Goal: Navigation & Orientation: Find specific page/section

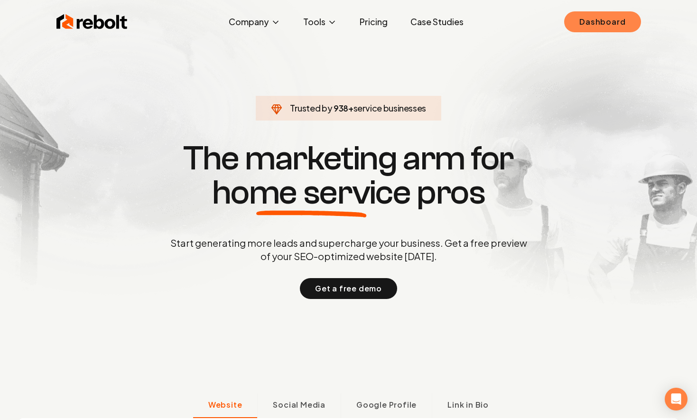
click at [589, 29] on link "Dashboard" at bounding box center [602, 21] width 76 height 21
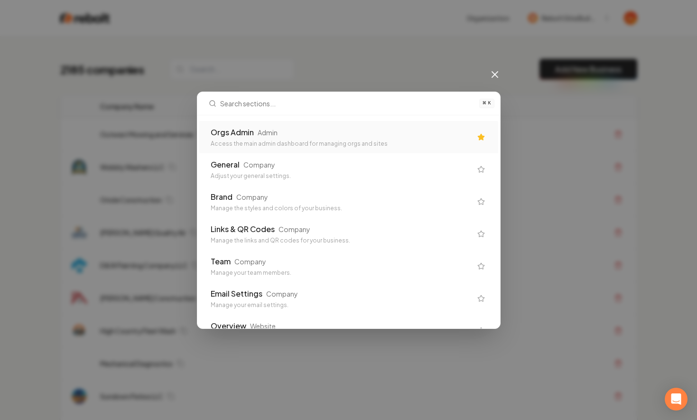
click at [267, 134] on div "Admin" at bounding box center [268, 132] width 20 height 9
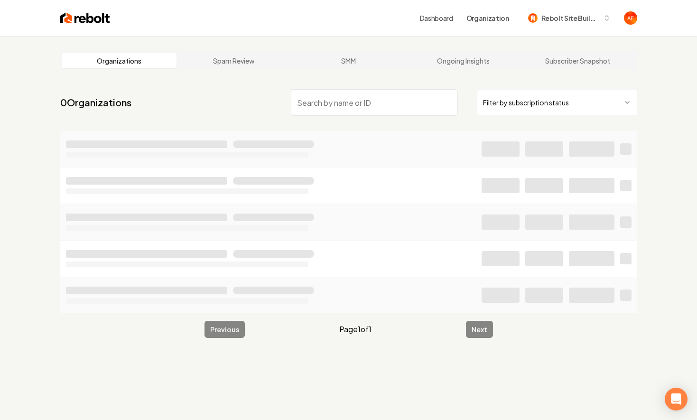
click at [311, 98] on input "search" at bounding box center [374, 102] width 167 height 27
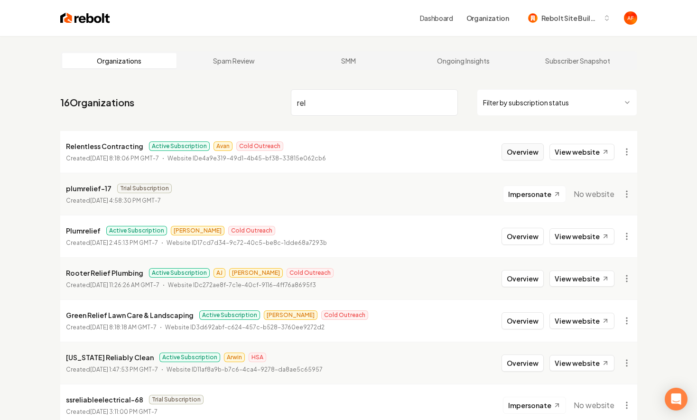
type input "rel"
click at [518, 156] on button "Overview" at bounding box center [522, 151] width 42 height 17
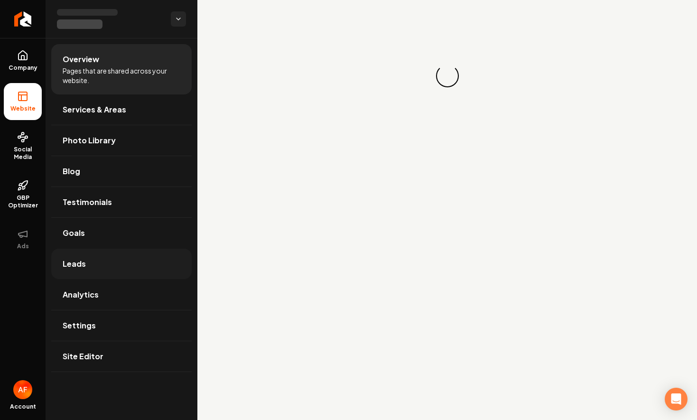
click at [113, 251] on link "Leads" at bounding box center [121, 264] width 140 height 30
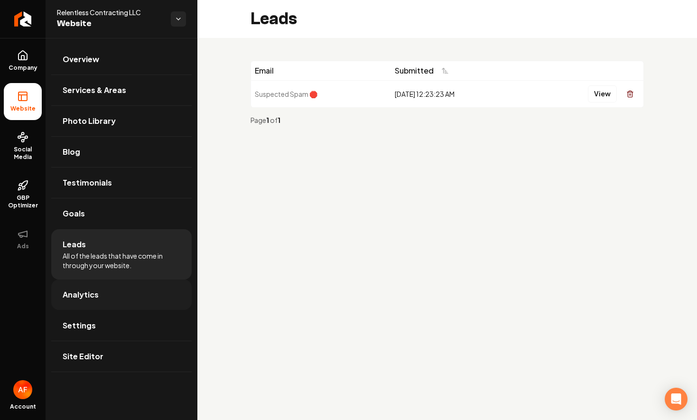
click at [117, 291] on link "Analytics" at bounding box center [121, 294] width 140 height 30
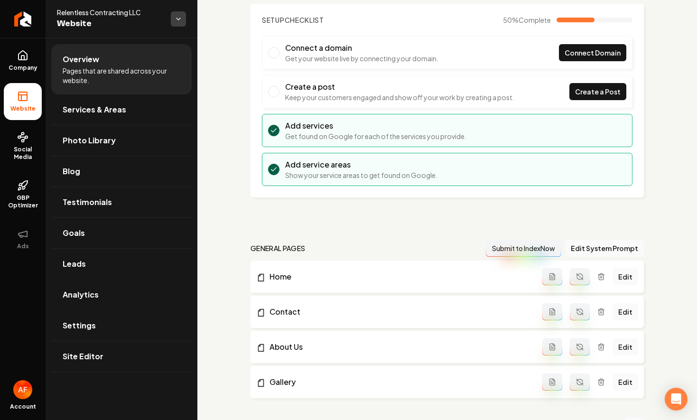
scroll to position [59, 0]
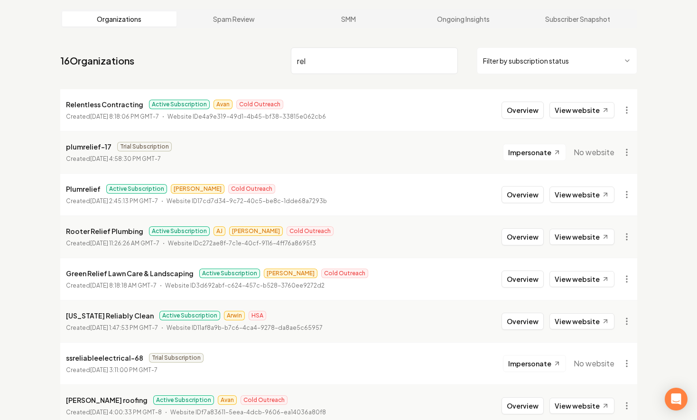
scroll to position [45, 0]
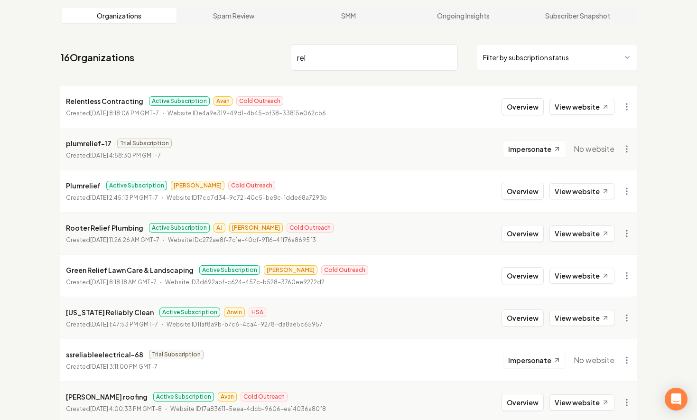
click at [512, 71] on nav "16 Organizations rel Filter by subscription status" at bounding box center [348, 61] width 577 height 42
click at [515, 65] on html "Dashboard Organization Rebolt Site Builder Organizations Spam Review SMM Ongoin…" at bounding box center [348, 165] width 697 height 420
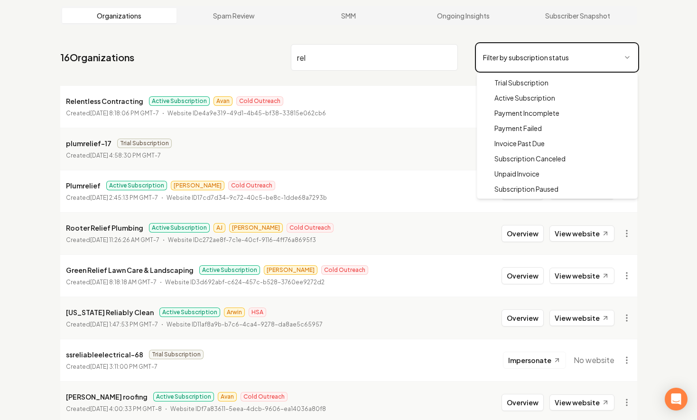
scroll to position [36, 0]
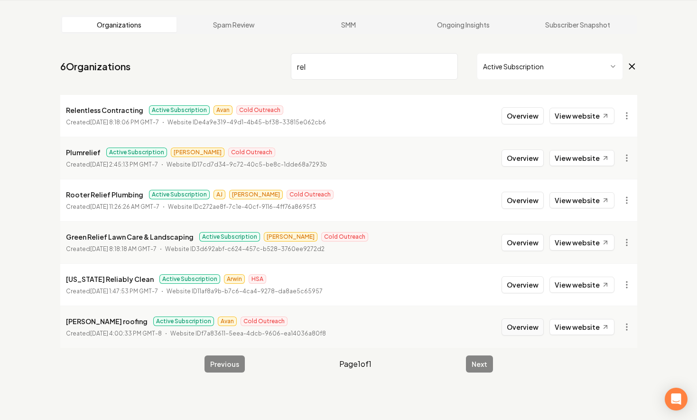
click at [524, 330] on button "Overview" at bounding box center [522, 326] width 42 height 17
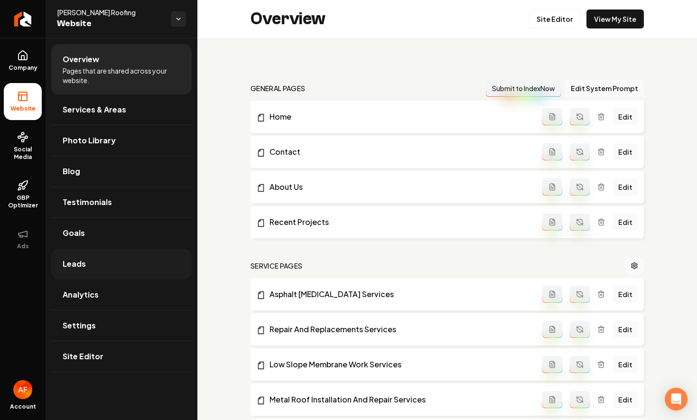
click at [120, 257] on link "Leads" at bounding box center [121, 264] width 140 height 30
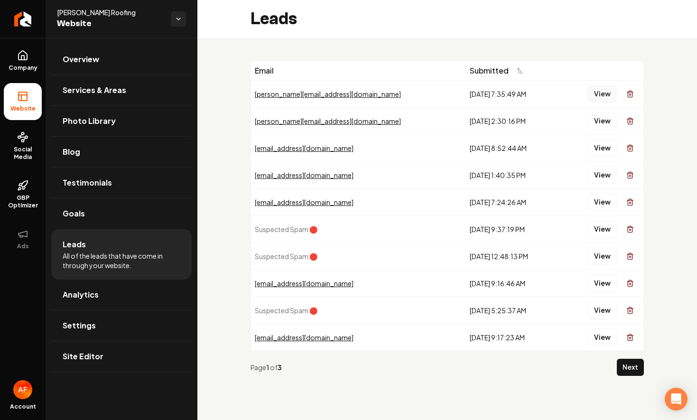
click at [601, 88] on button "View" at bounding box center [602, 93] width 29 height 17
click at [597, 121] on button "View" at bounding box center [602, 120] width 29 height 17
click at [595, 153] on button "View" at bounding box center [602, 147] width 29 height 17
click at [141, 306] on link "Analytics" at bounding box center [121, 294] width 140 height 30
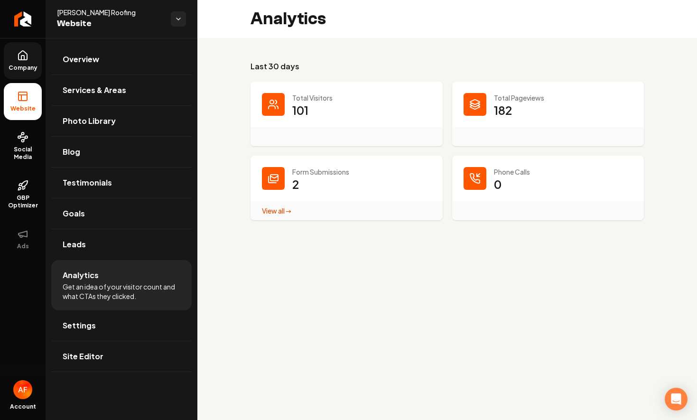
click at [23, 71] on span "Company" at bounding box center [23, 68] width 37 height 8
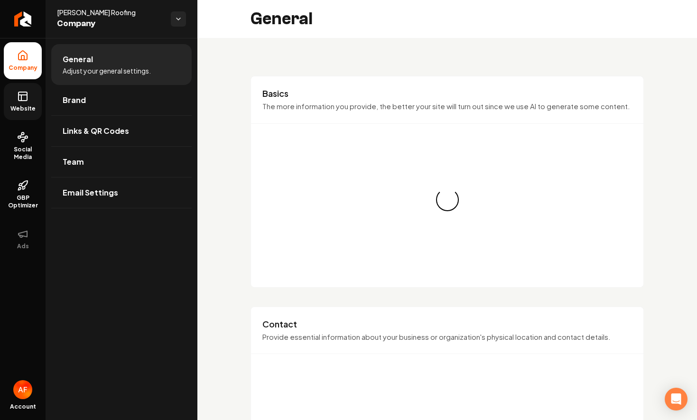
click at [22, 109] on span "Website" at bounding box center [23, 109] width 33 height 8
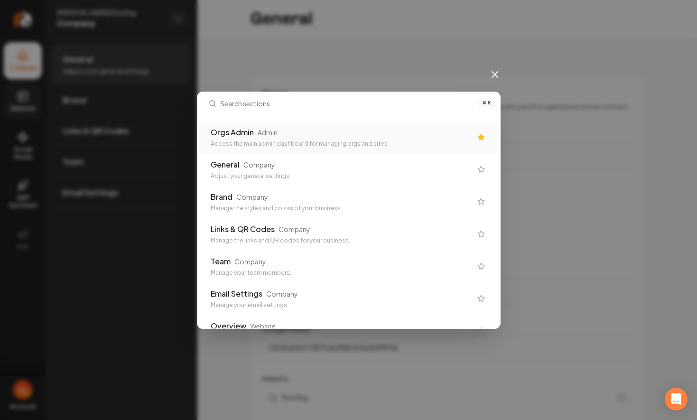
click at [348, 138] on div "Orgs Admin Admin Access the main admin dashboard for managing orgs and sites" at bounding box center [341, 137] width 261 height 21
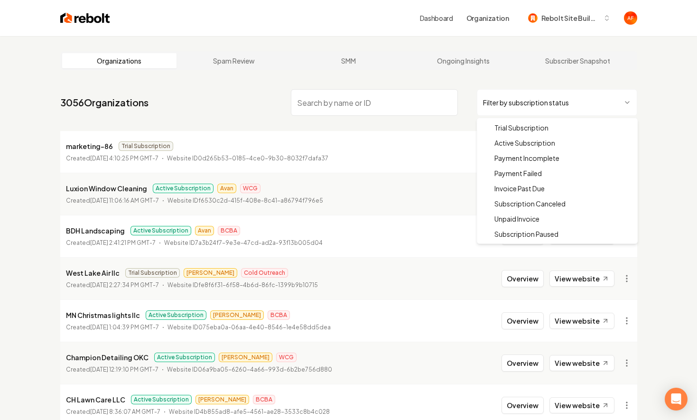
click at [561, 108] on html "Dashboard Organization Rebolt Site Builder Organizations Spam Review SMM Ongoin…" at bounding box center [348, 210] width 697 height 420
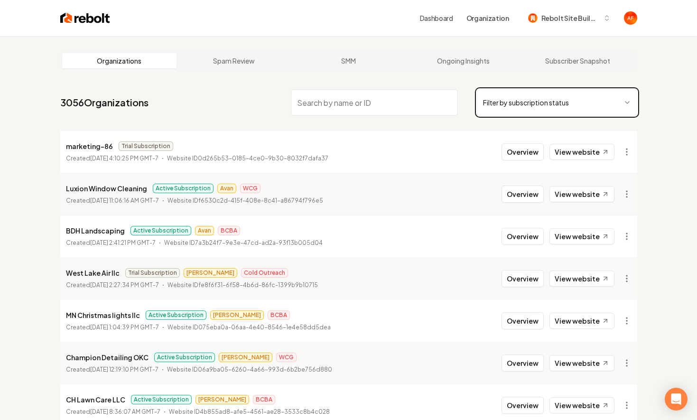
click at [491, 99] on html "Dashboard Organization Rebolt Site Builder Organizations Spam Review SMM Ongoin…" at bounding box center [348, 210] width 697 height 420
click at [458, 96] on div "Filter by subscription status" at bounding box center [464, 102] width 346 height 27
click at [443, 100] on input "search" at bounding box center [374, 102] width 167 height 27
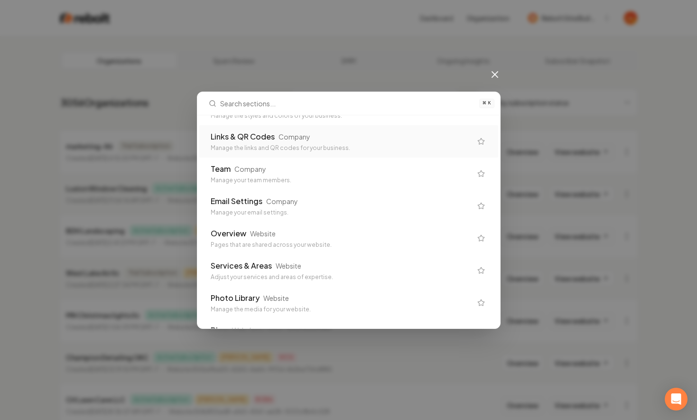
scroll to position [79, 0]
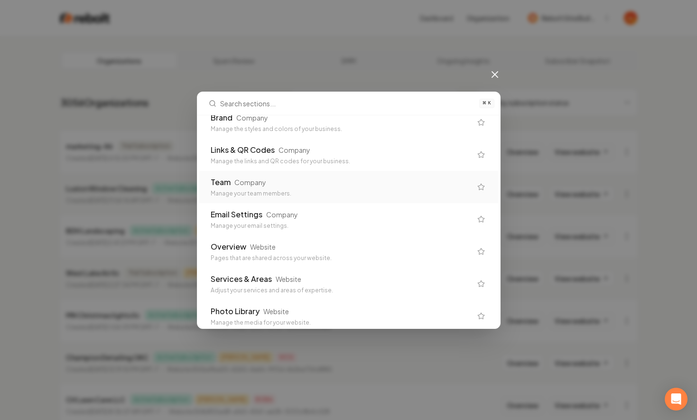
click at [373, 188] on div "Team Company Manage your team members." at bounding box center [341, 186] width 261 height 21
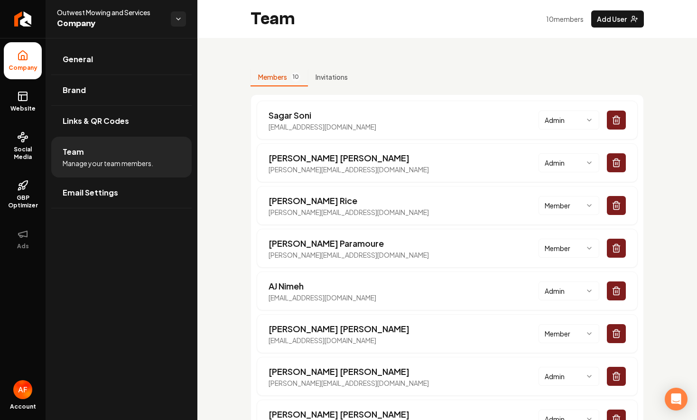
scroll to position [133, 0]
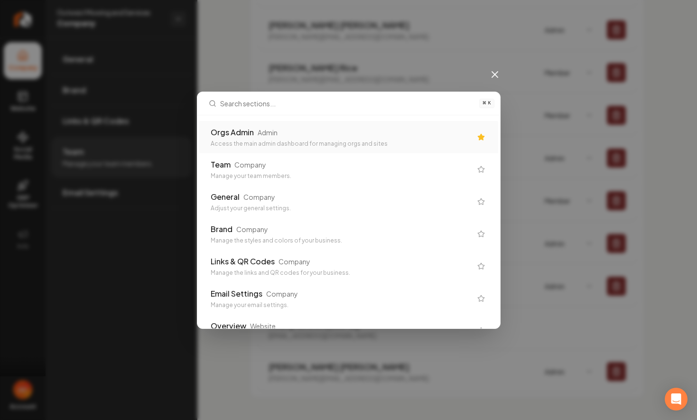
click at [353, 142] on div "Access the main admin dashboard for managing orgs and sites" at bounding box center [341, 144] width 261 height 8
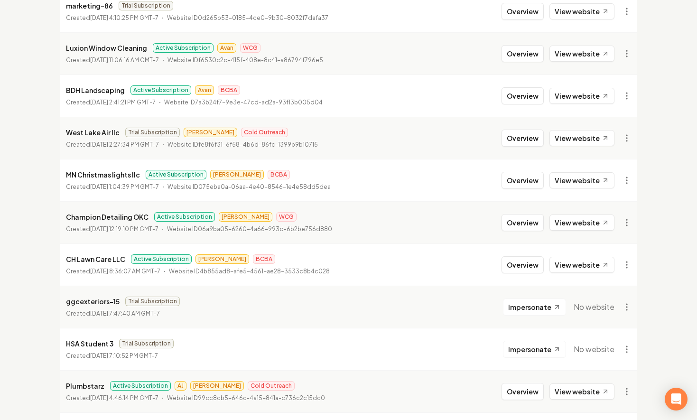
scroll to position [352, 0]
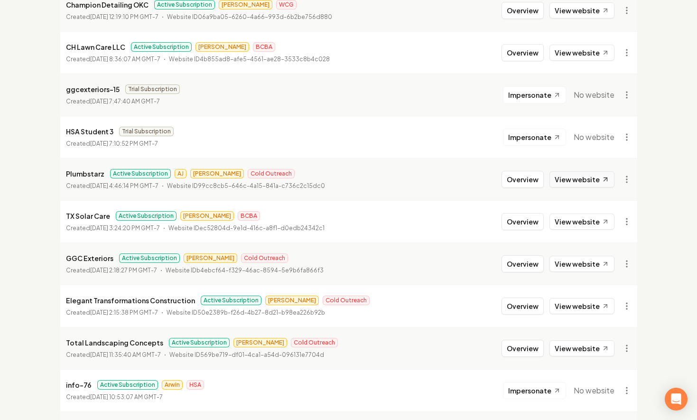
click at [568, 186] on link "View website" at bounding box center [581, 179] width 65 height 16
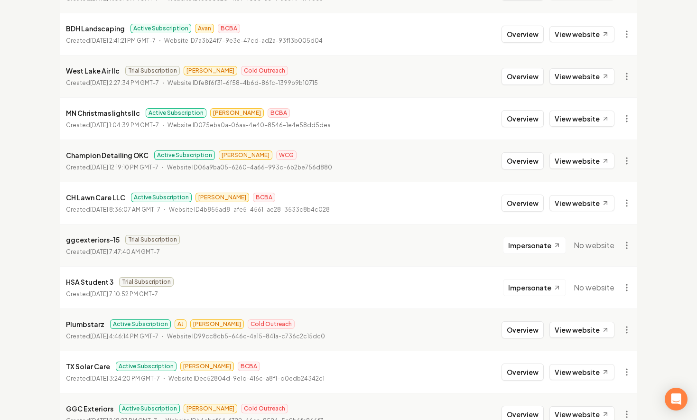
scroll to position [0, 0]
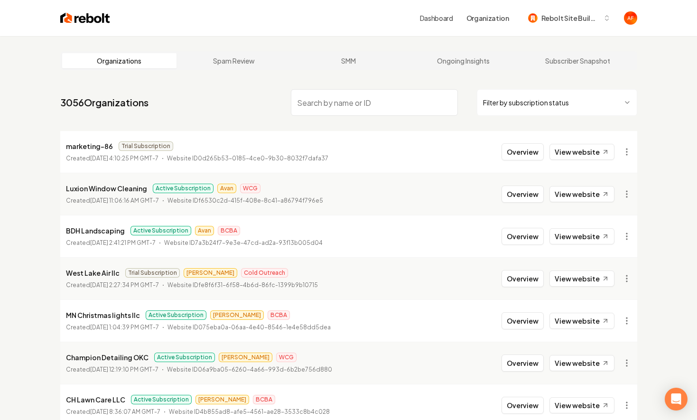
click at [503, 112] on html "Dashboard Organization Rebolt Site Builder Organizations Spam Review SMM Ongoin…" at bounding box center [348, 210] width 697 height 420
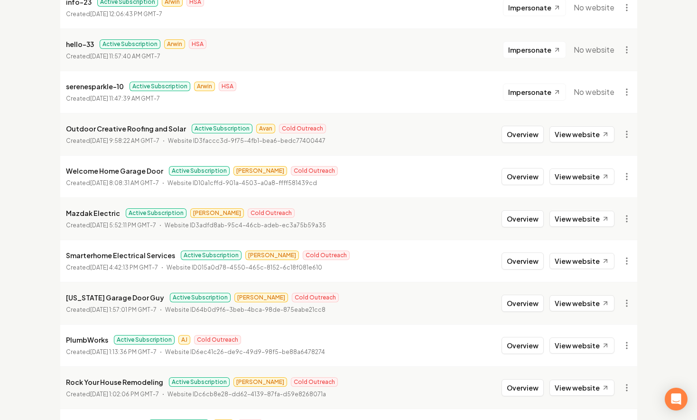
scroll to position [1017, 0]
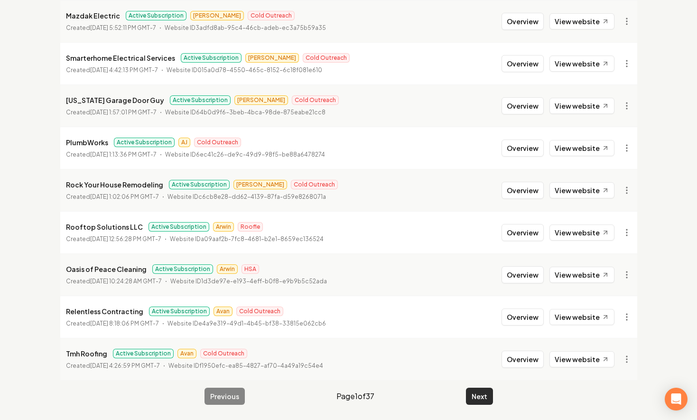
click at [473, 393] on button "Next" at bounding box center [479, 396] width 27 height 17
